Goal: Feedback & Contribution: Submit feedback/report problem

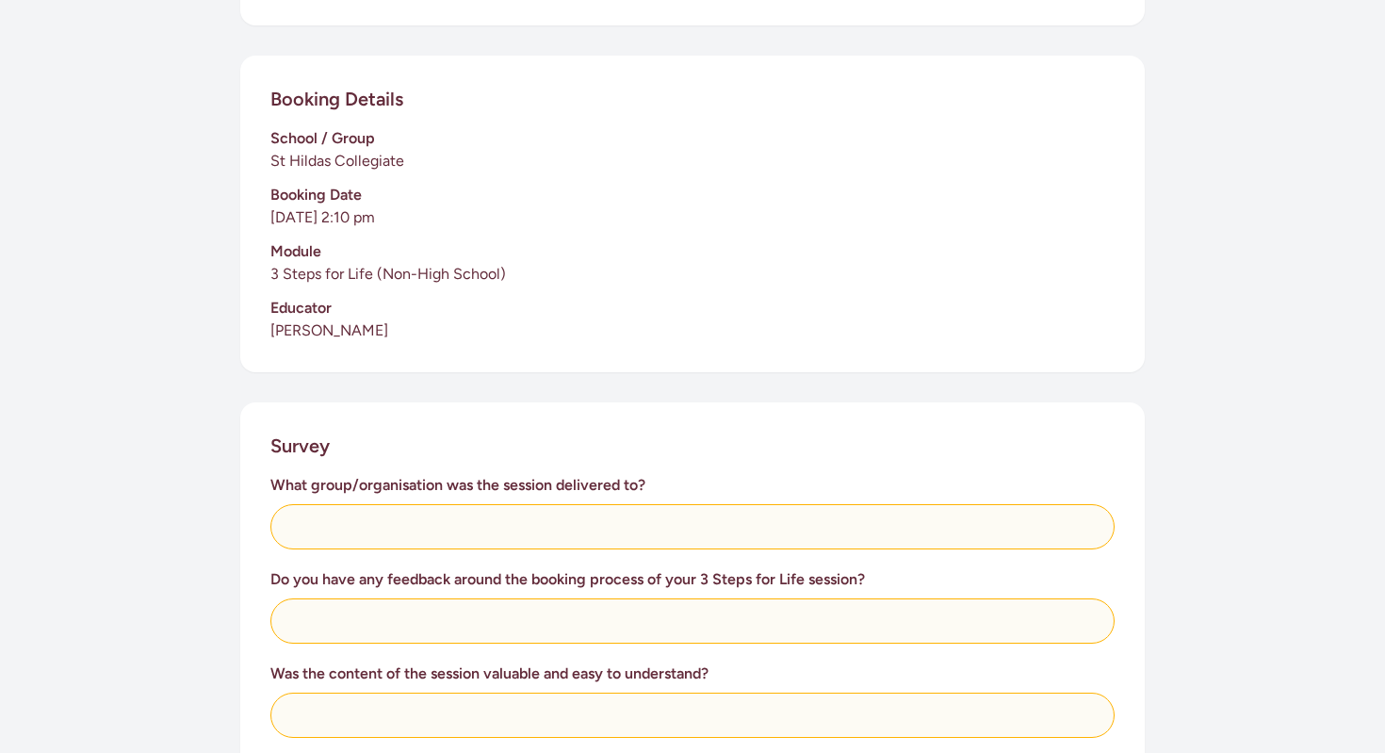
scroll to position [477, 0]
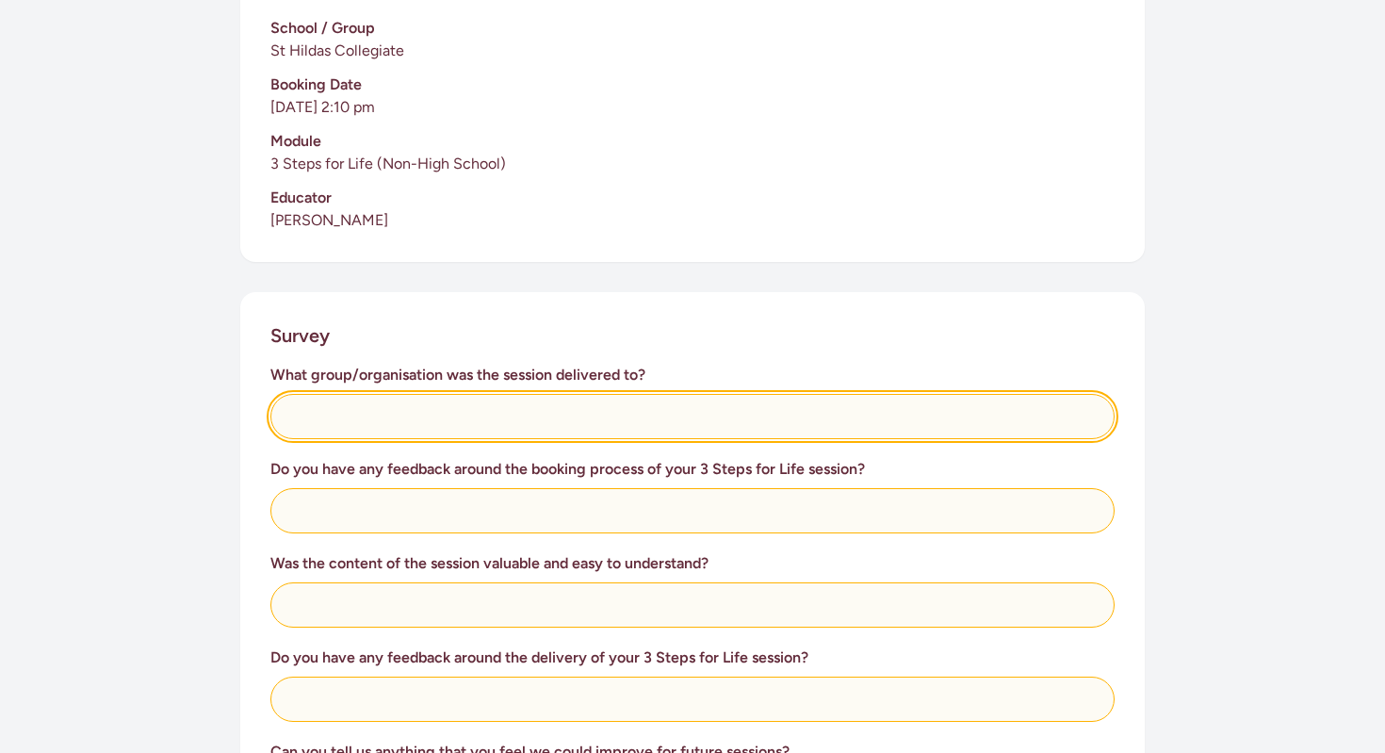
click at [513, 413] on input "text" at bounding box center [692, 416] width 844 height 45
type input "Y13 PE class"
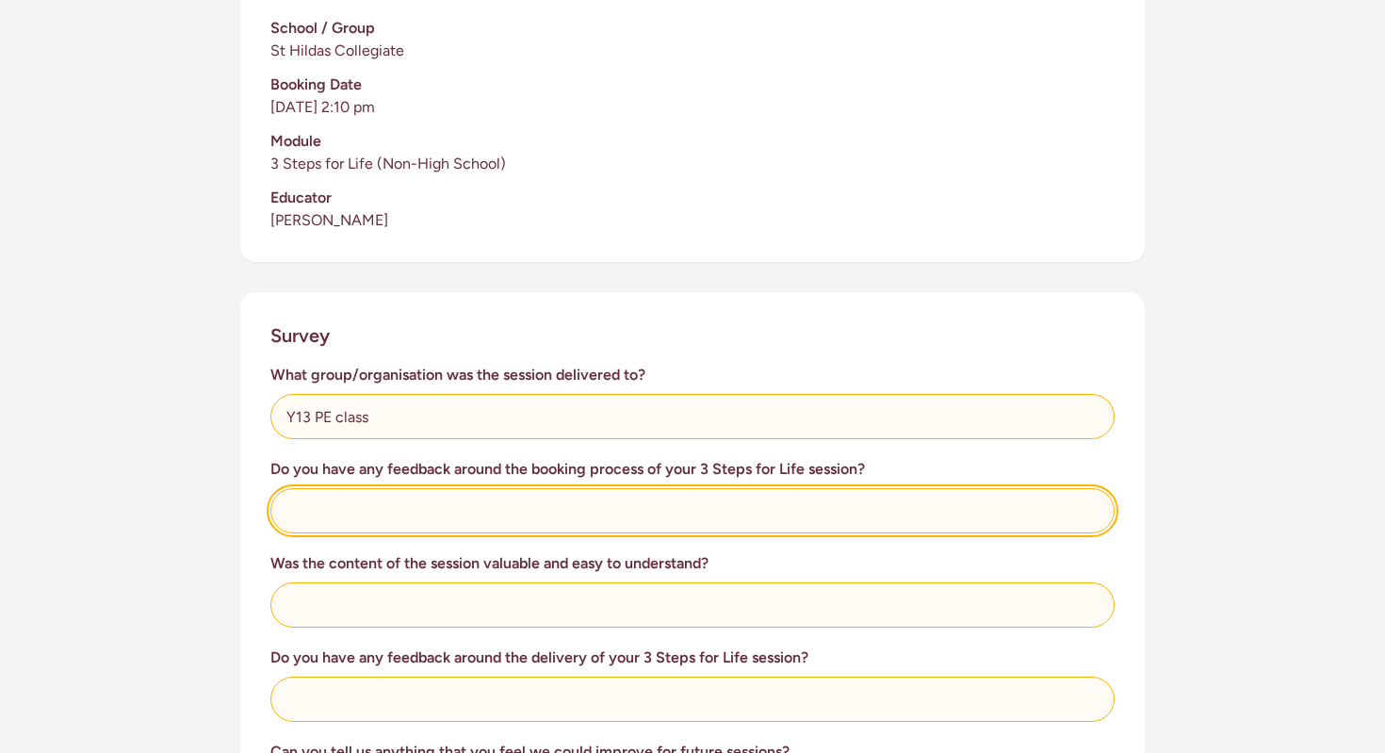
click at [568, 507] on input "text" at bounding box center [692, 510] width 844 height 45
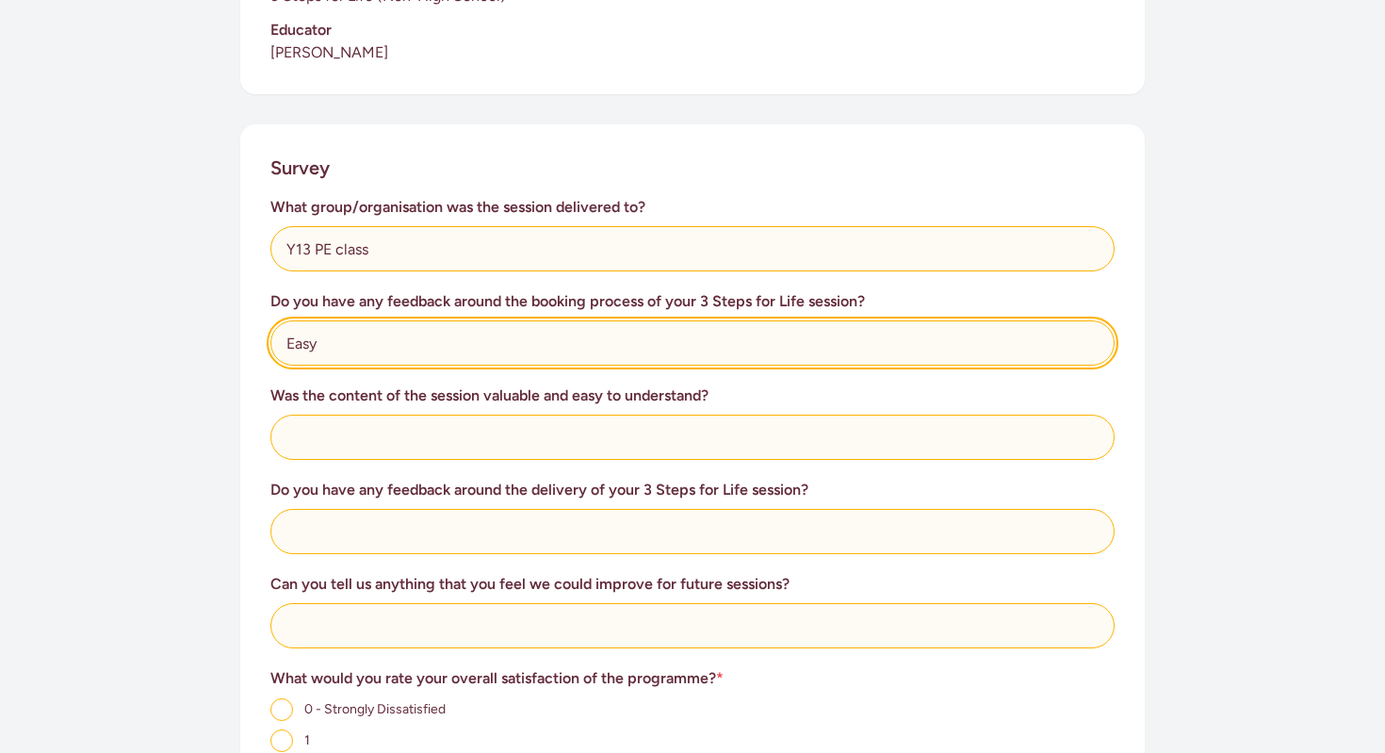
scroll to position [647, 0]
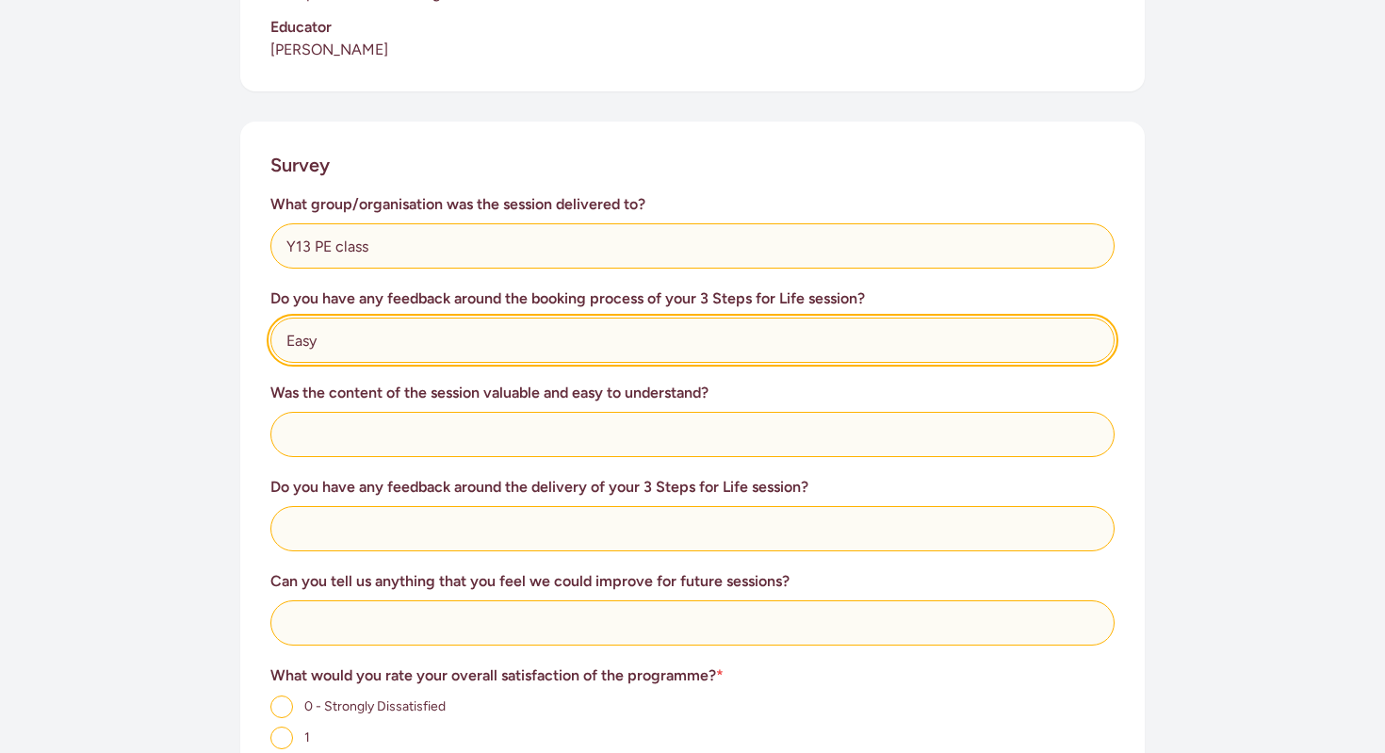
type input "Easy"
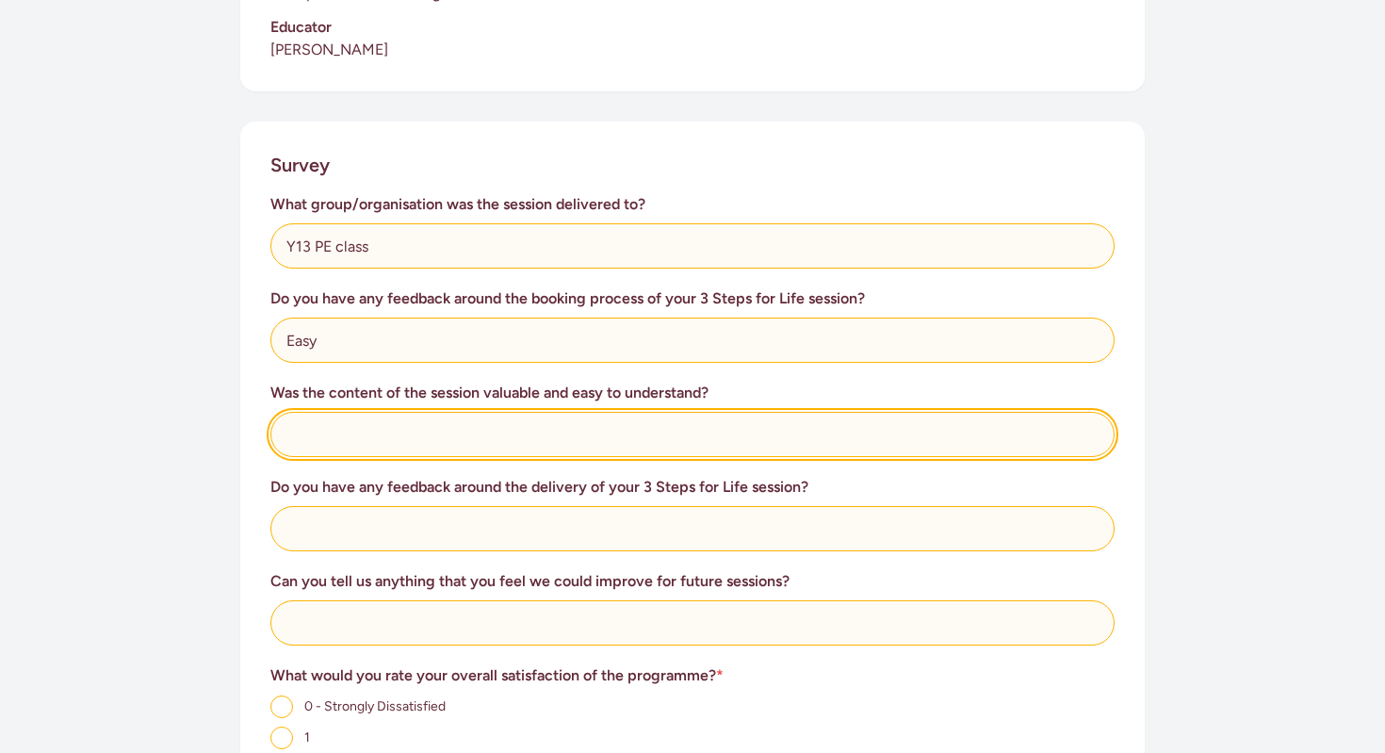
click at [521, 425] on input "text" at bounding box center [692, 434] width 844 height 45
type input "Yes"
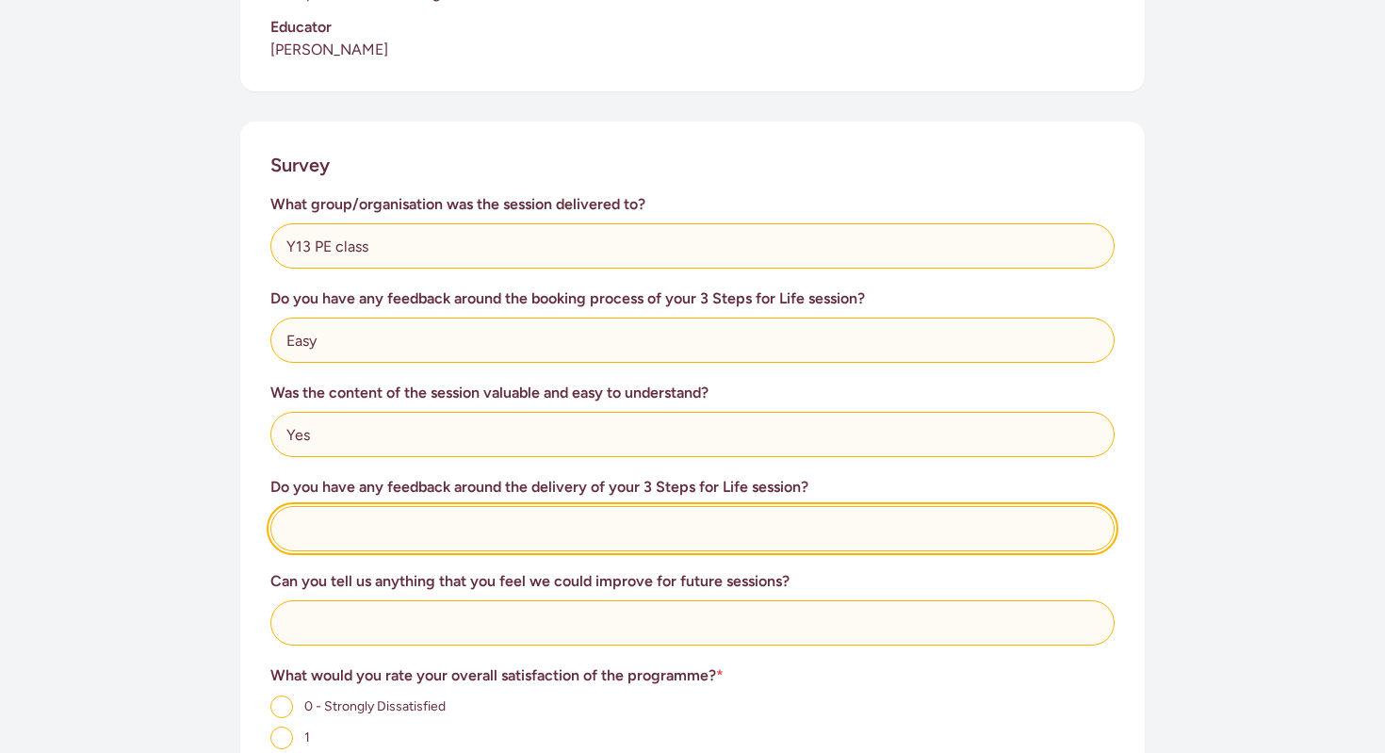
click at [505, 535] on input "text" at bounding box center [692, 528] width 844 height 45
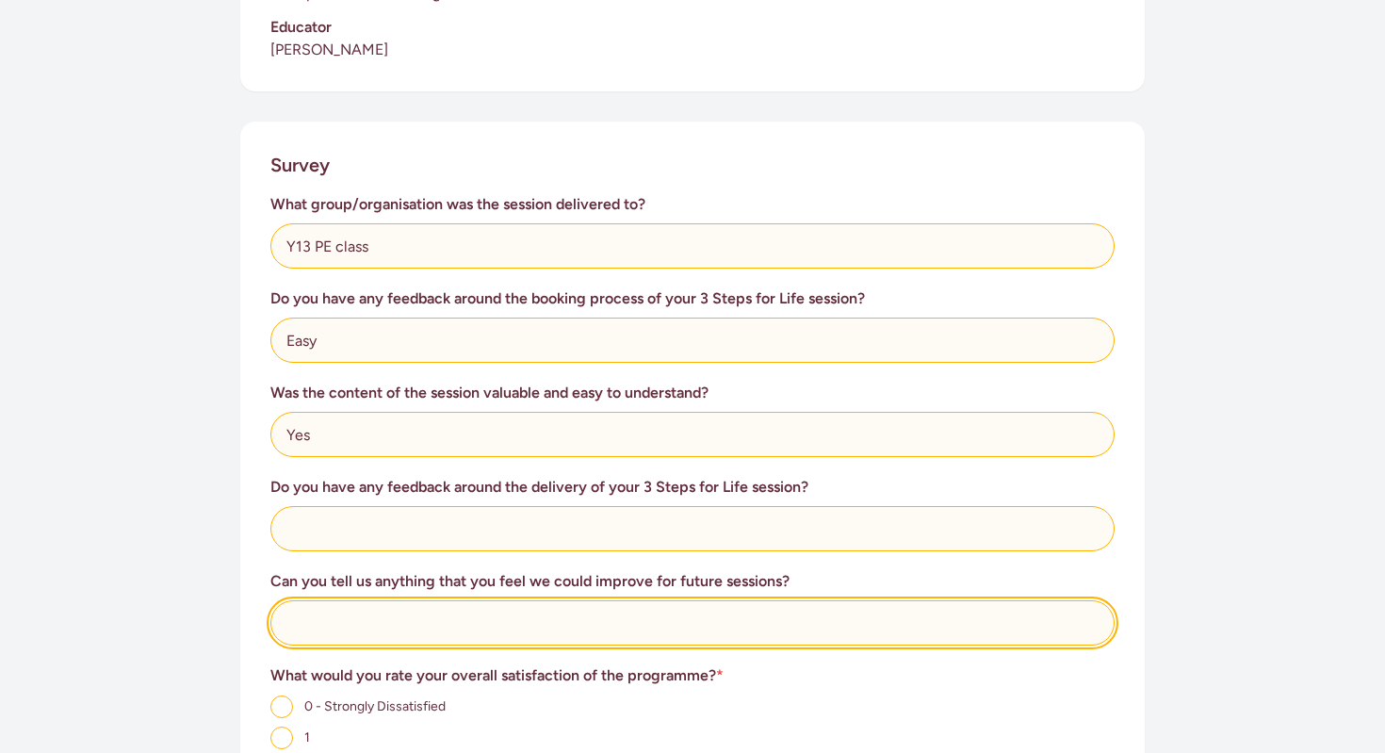
click at [459, 627] on input "text" at bounding box center [692, 622] width 844 height 45
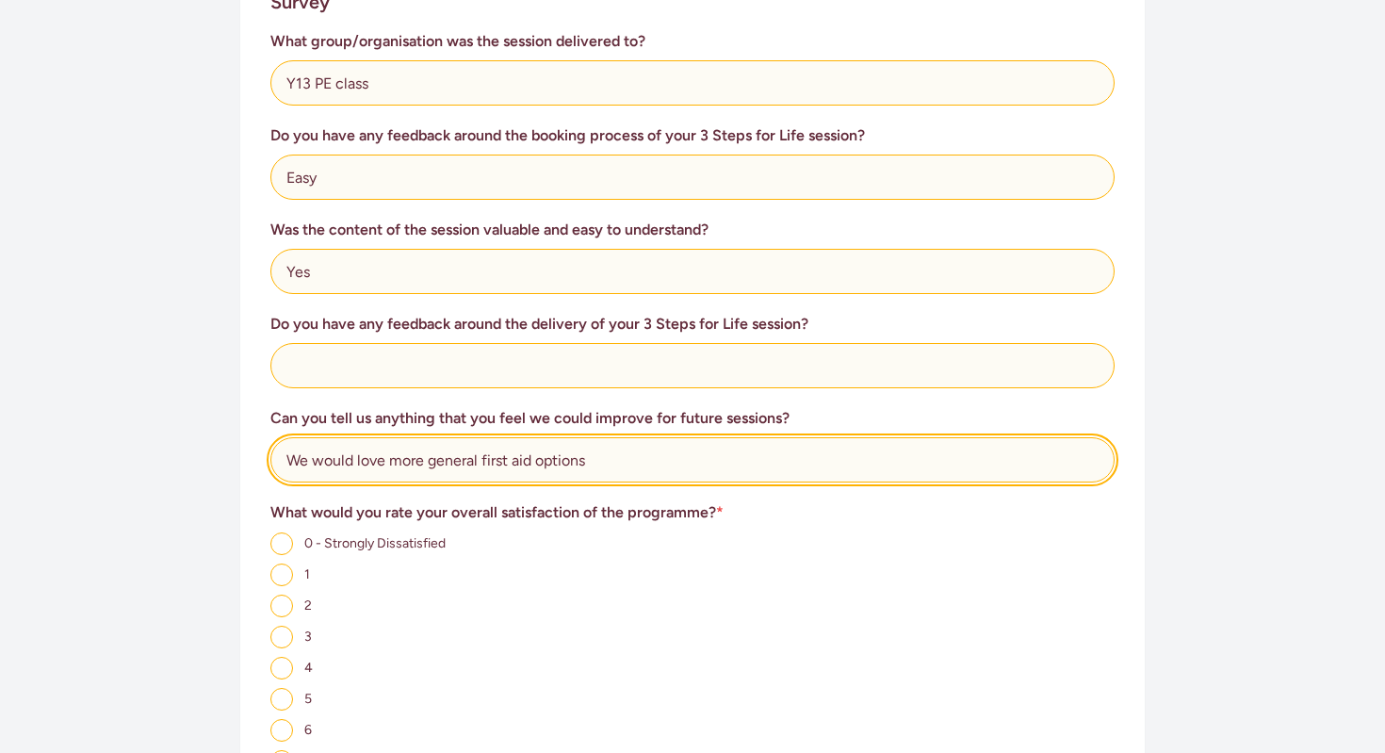
scroll to position [808, 0]
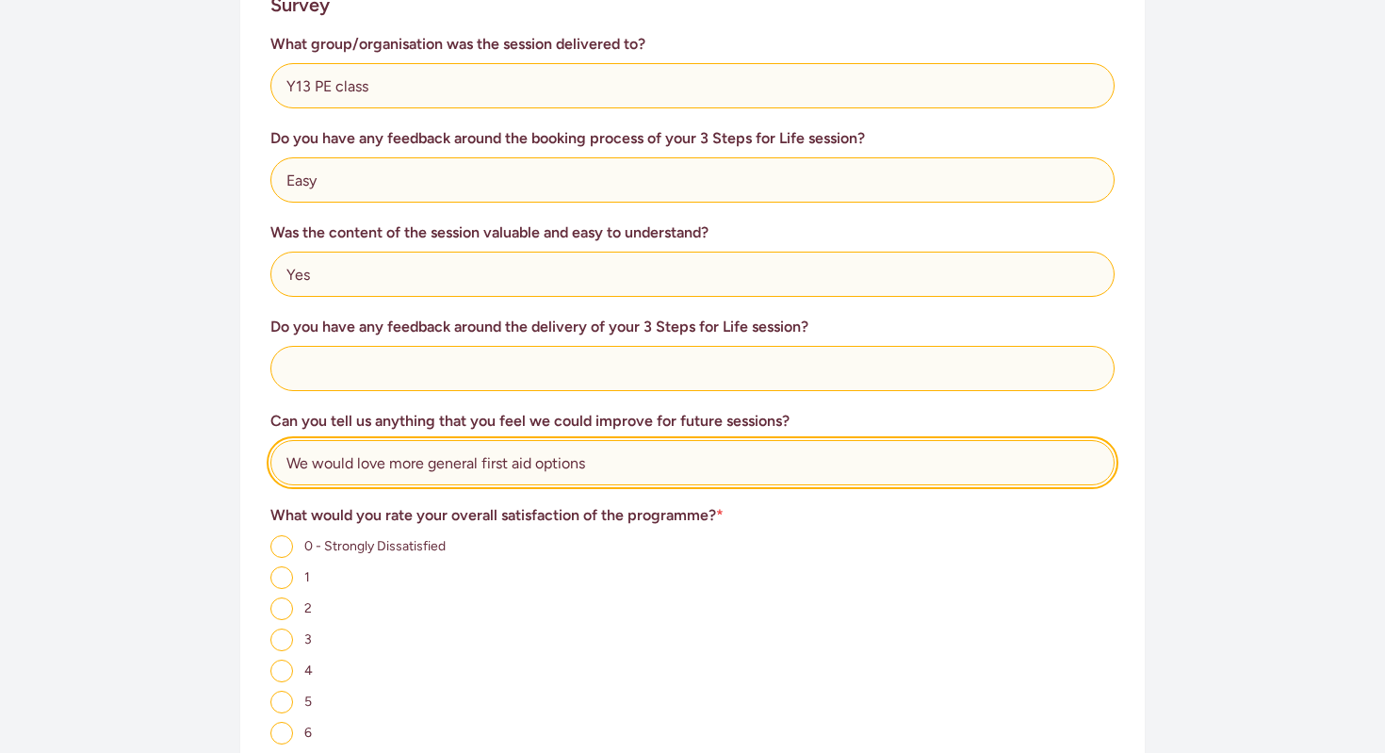
type input "We would love more general first aid options"
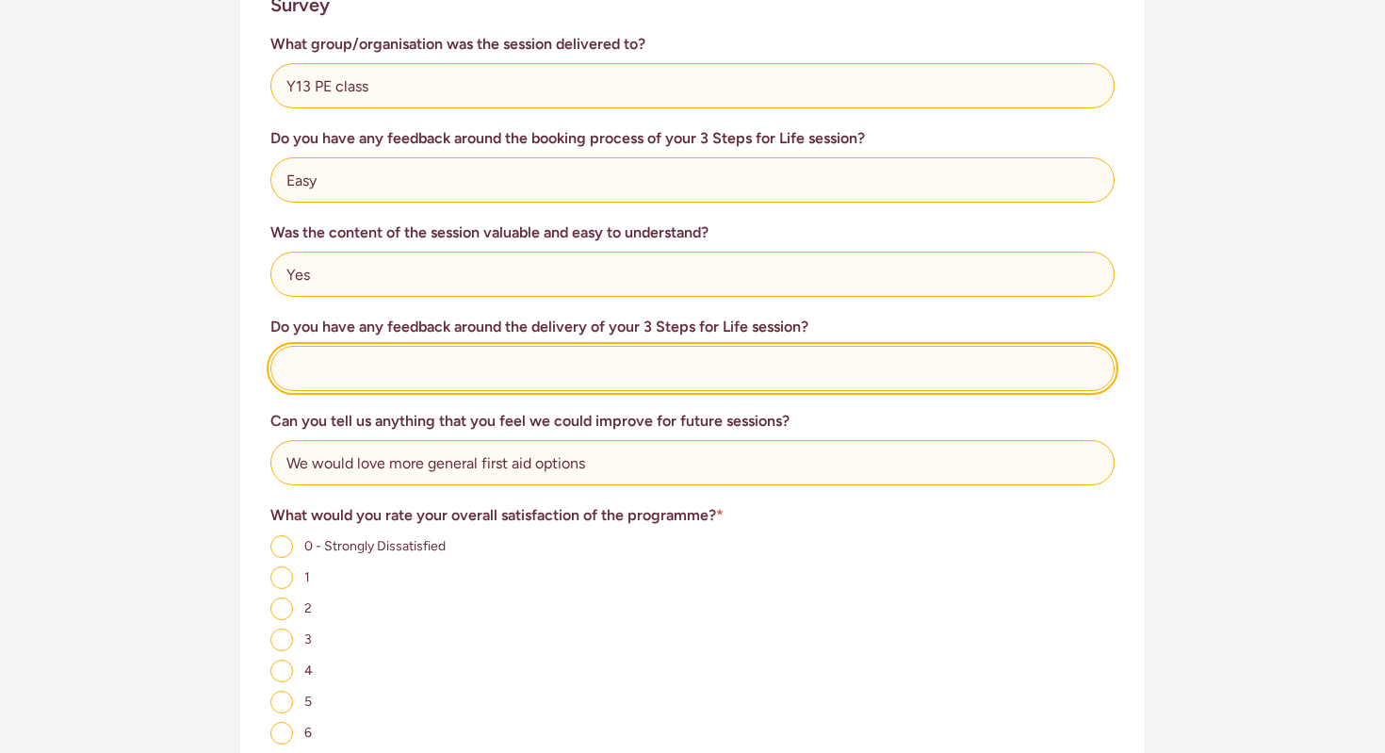
click at [432, 366] on input "text" at bounding box center [692, 368] width 844 height 45
type input "Thank you for taking the time to answer questions. Short turn around between bo…"
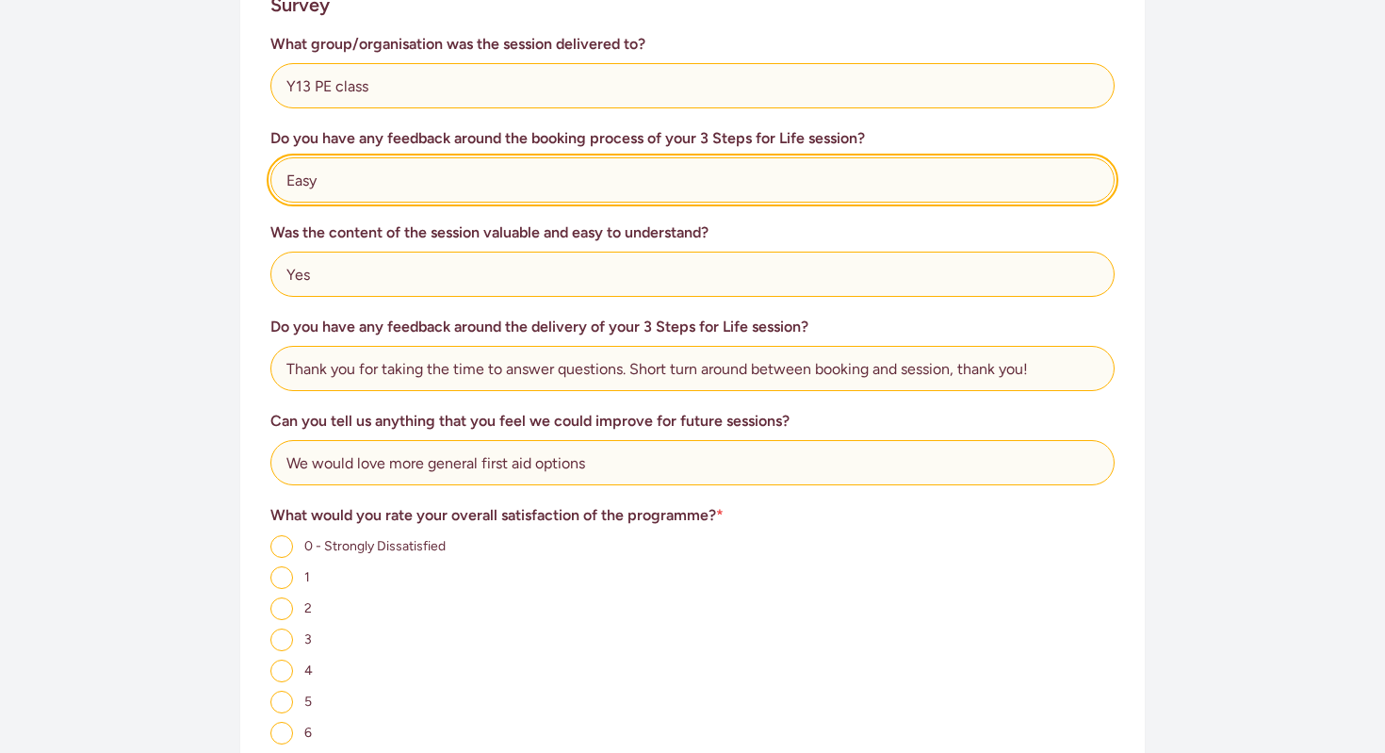
click at [431, 184] on input "Easy" at bounding box center [692, 179] width 844 height 45
type input "Easy, good communication via email"
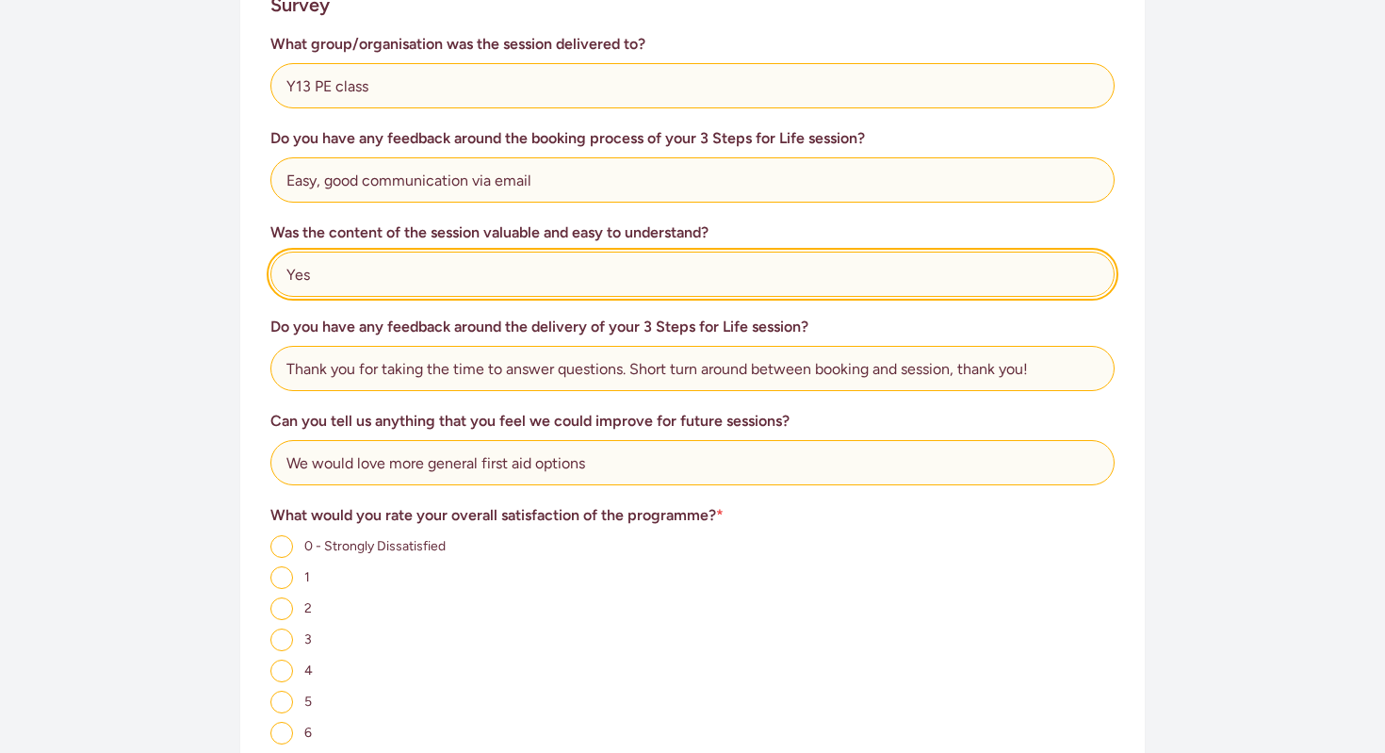
click at [431, 282] on input "Yes" at bounding box center [692, 274] width 844 height 45
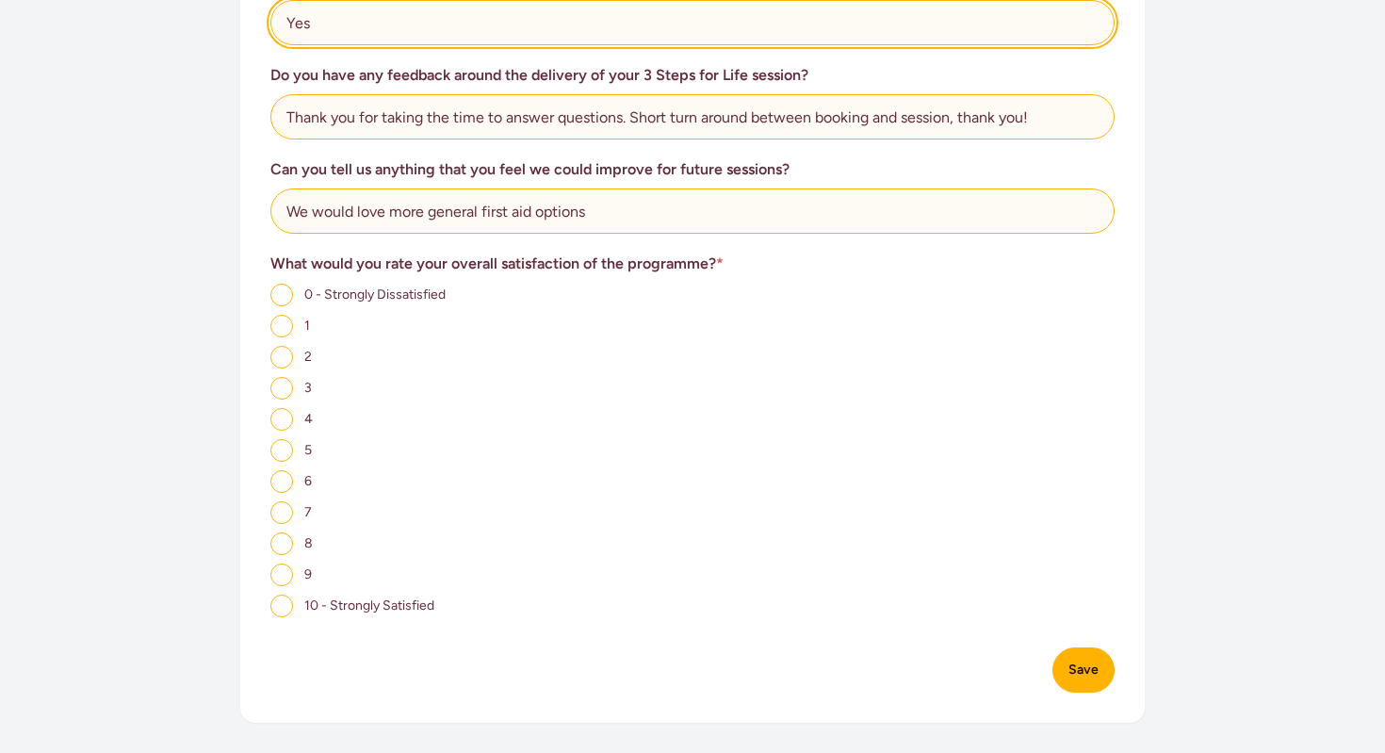
scroll to position [1061, 0]
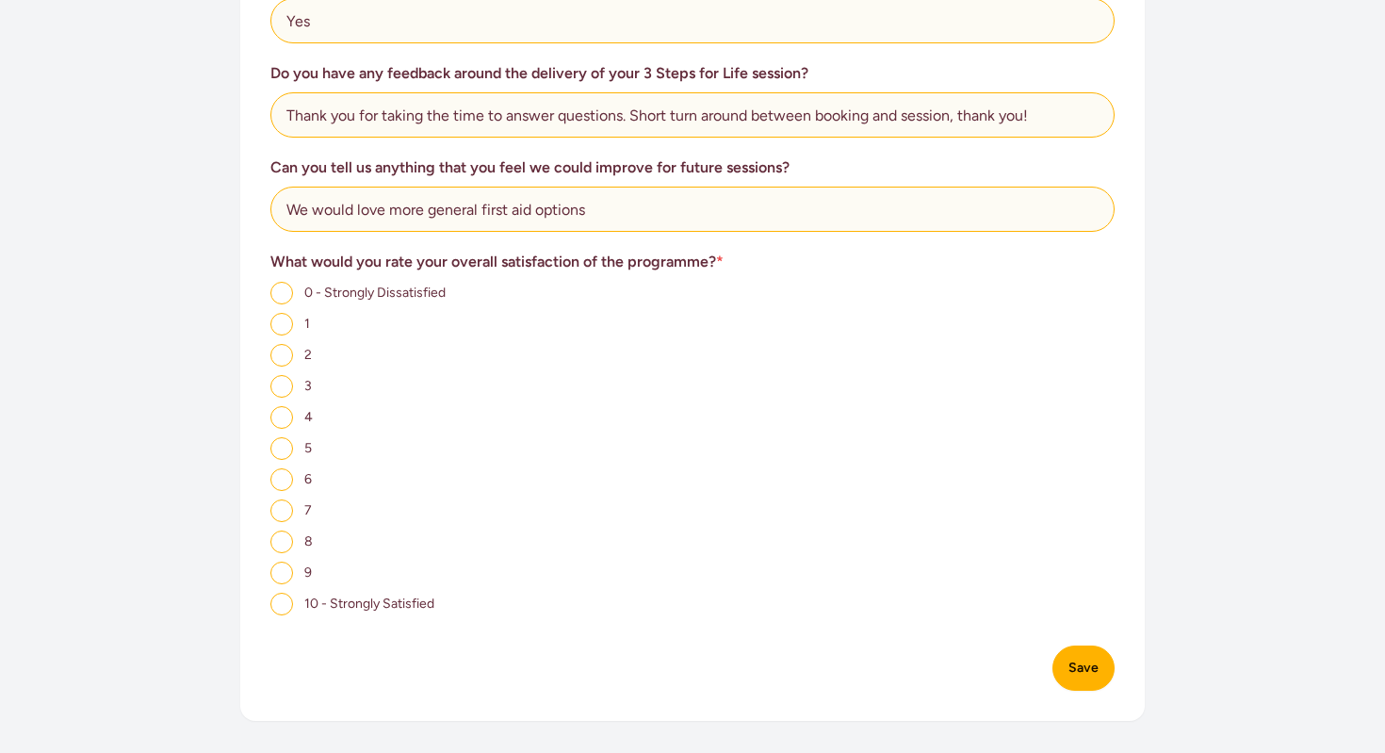
click at [279, 605] on input "10 - Strongly Satisfied" at bounding box center [281, 604] width 23 height 23
radio input "true"
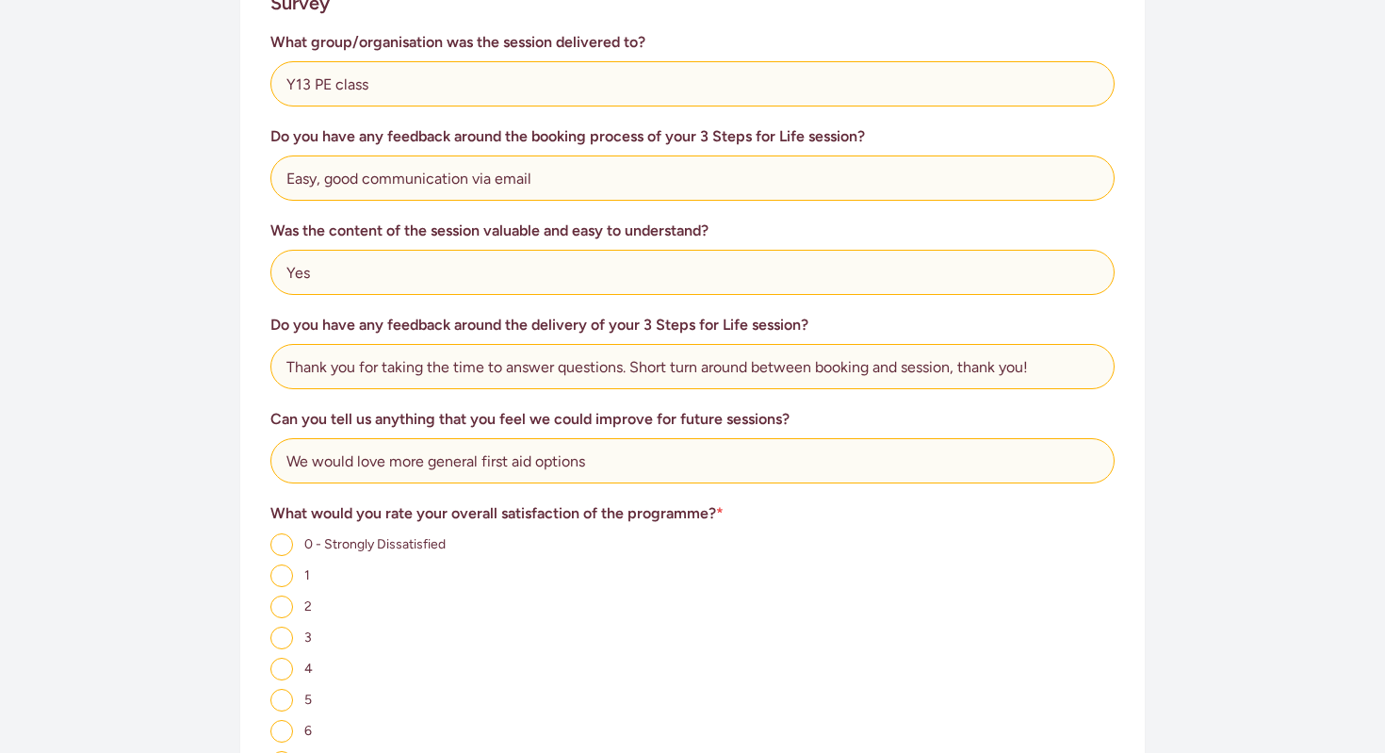
scroll to position [808, 0]
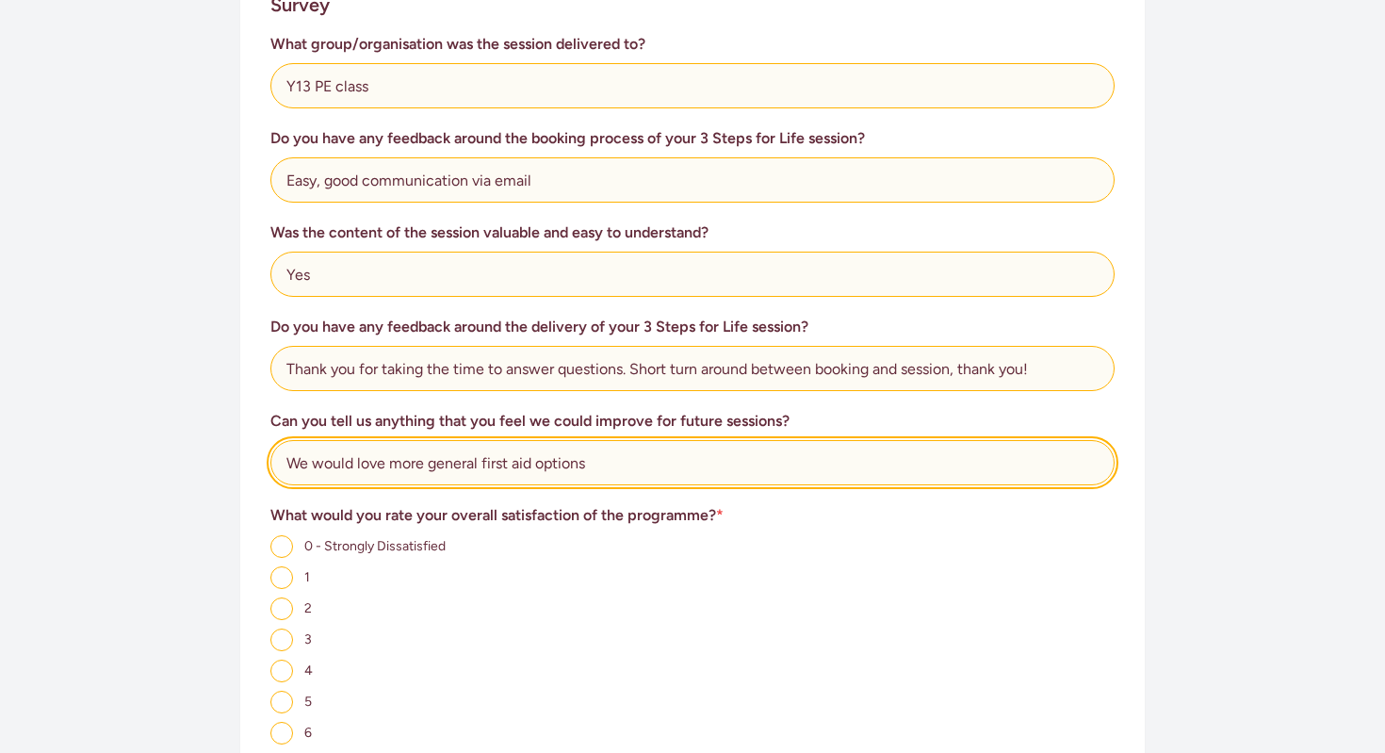
click at [613, 466] on input "We would love more general first aid options" at bounding box center [692, 462] width 844 height 45
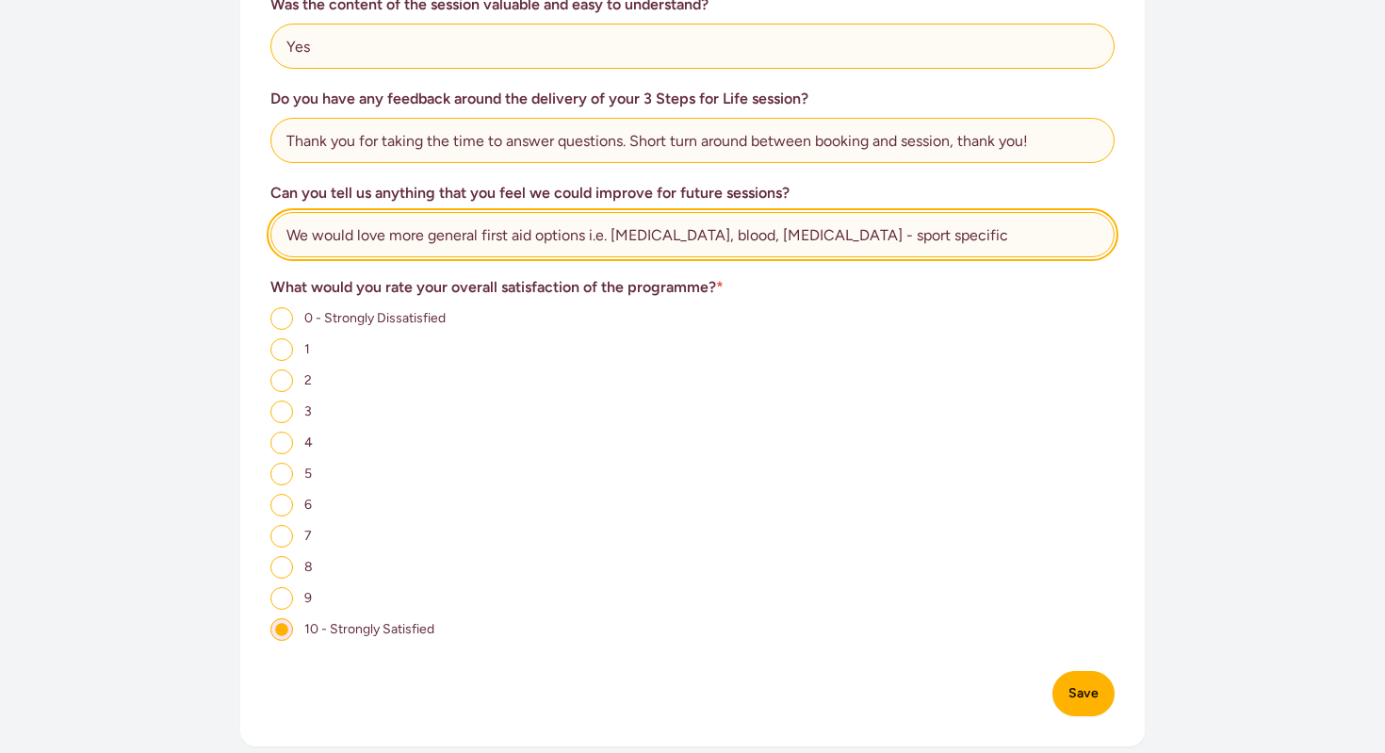
scroll to position [1178, 0]
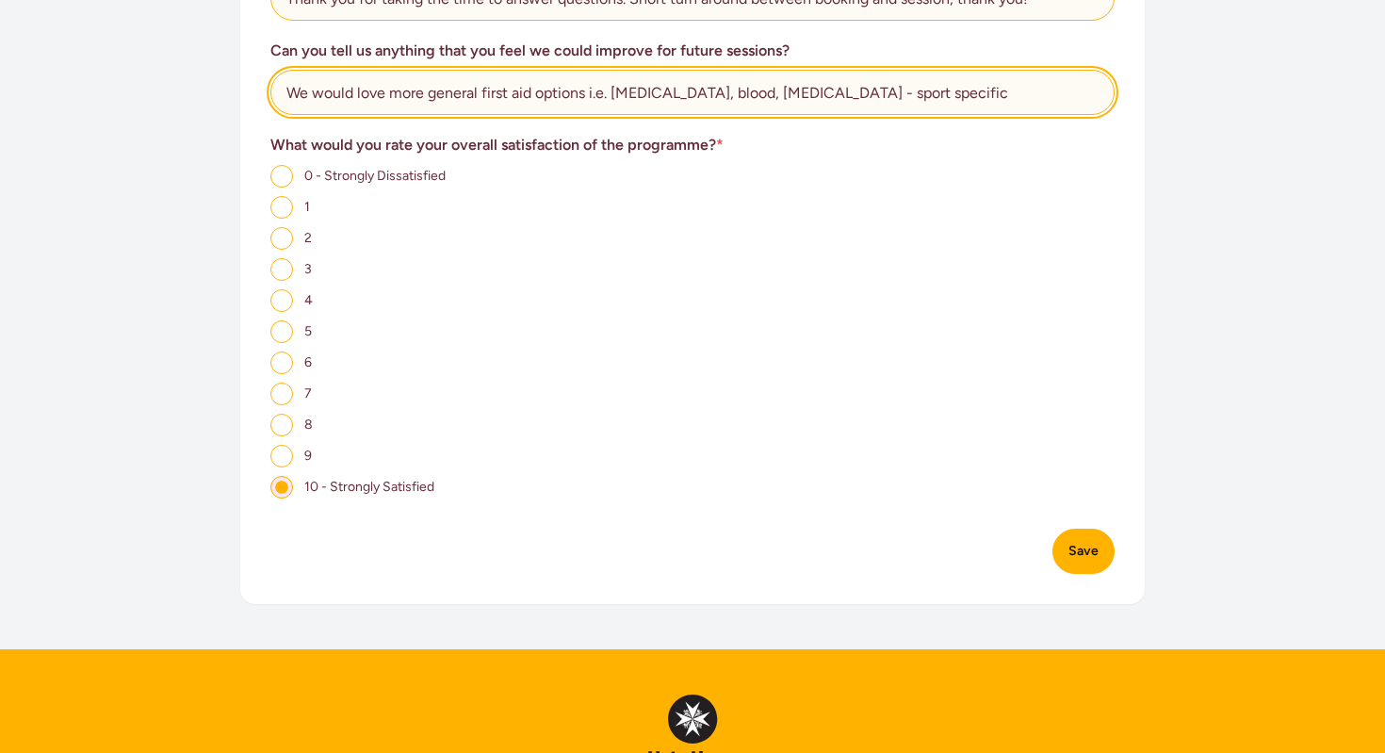
type input "We would love more general first aid options i.e. [MEDICAL_DATA], blood, [MEDIC…"
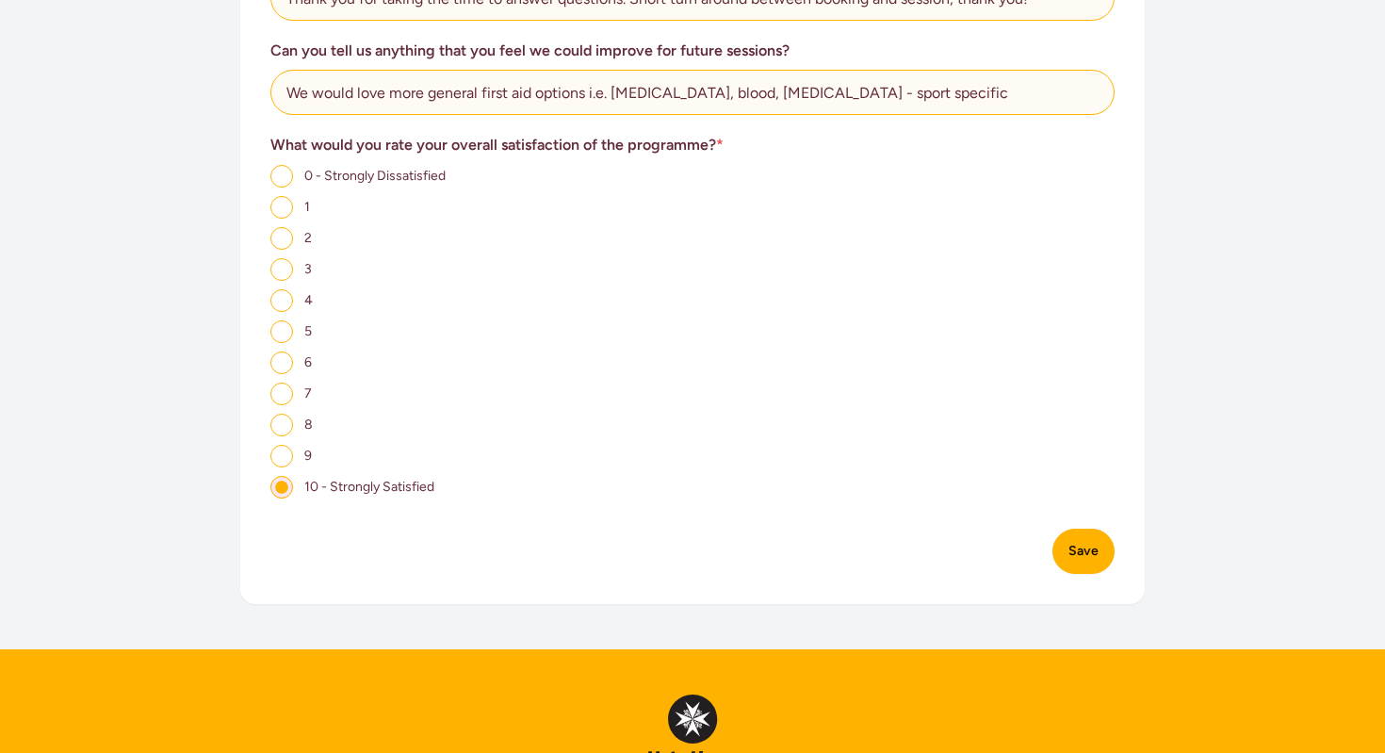
click at [1102, 571] on button "Save" at bounding box center [1084, 551] width 62 height 45
